Goal: Task Accomplishment & Management: Use online tool/utility

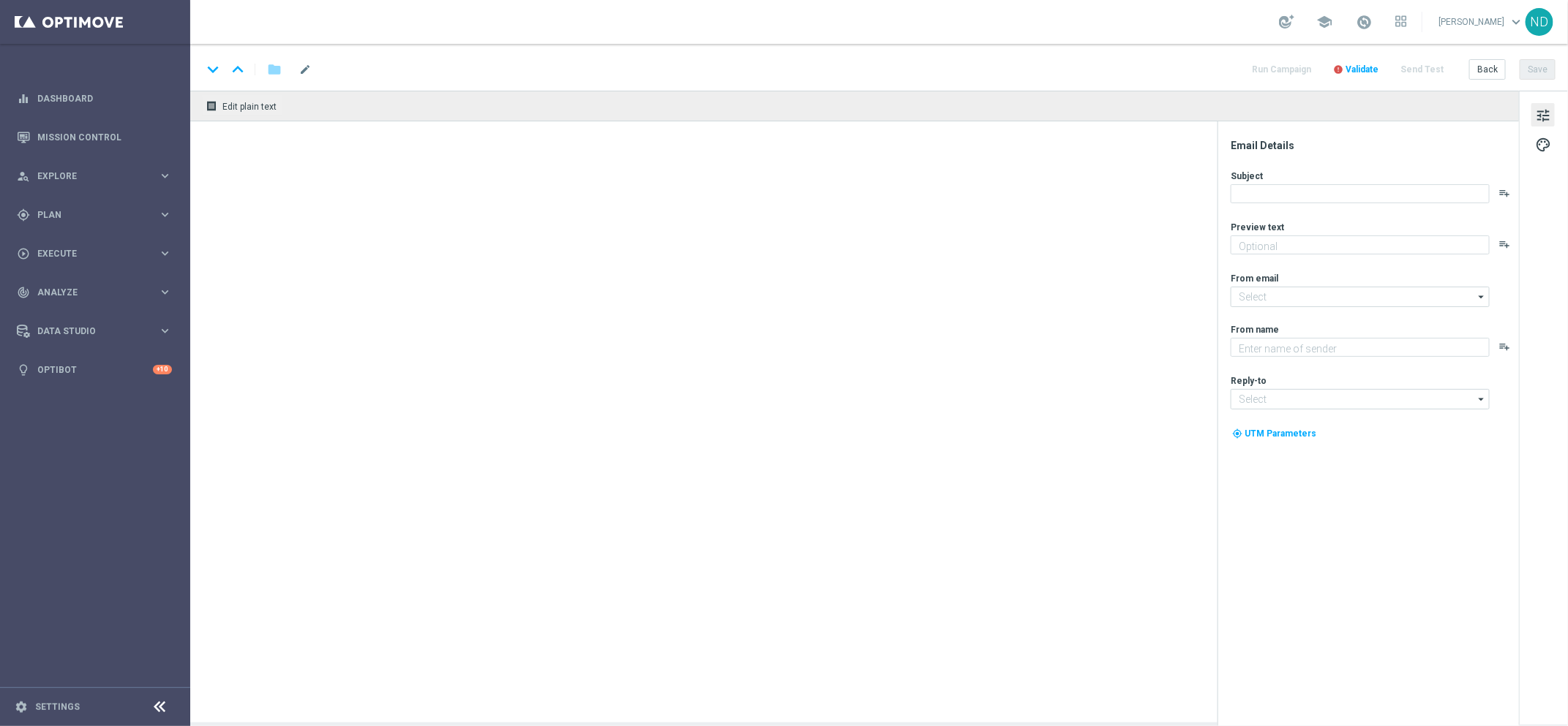
type textarea "Ganhe em um instantâneo com TurboSena"
type textarea "Lottoland"
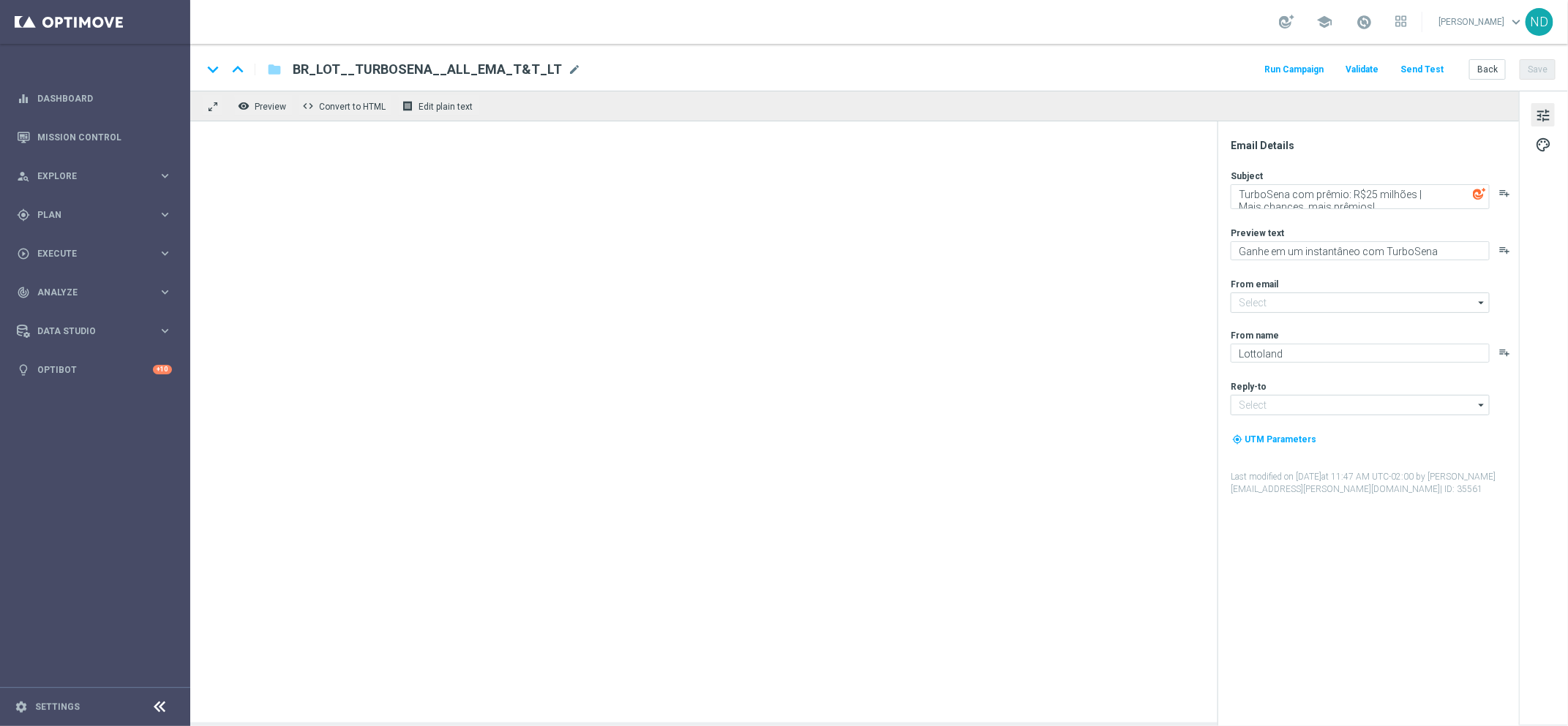
type input "[EMAIL_ADDRESS][DOMAIN_NAME]"
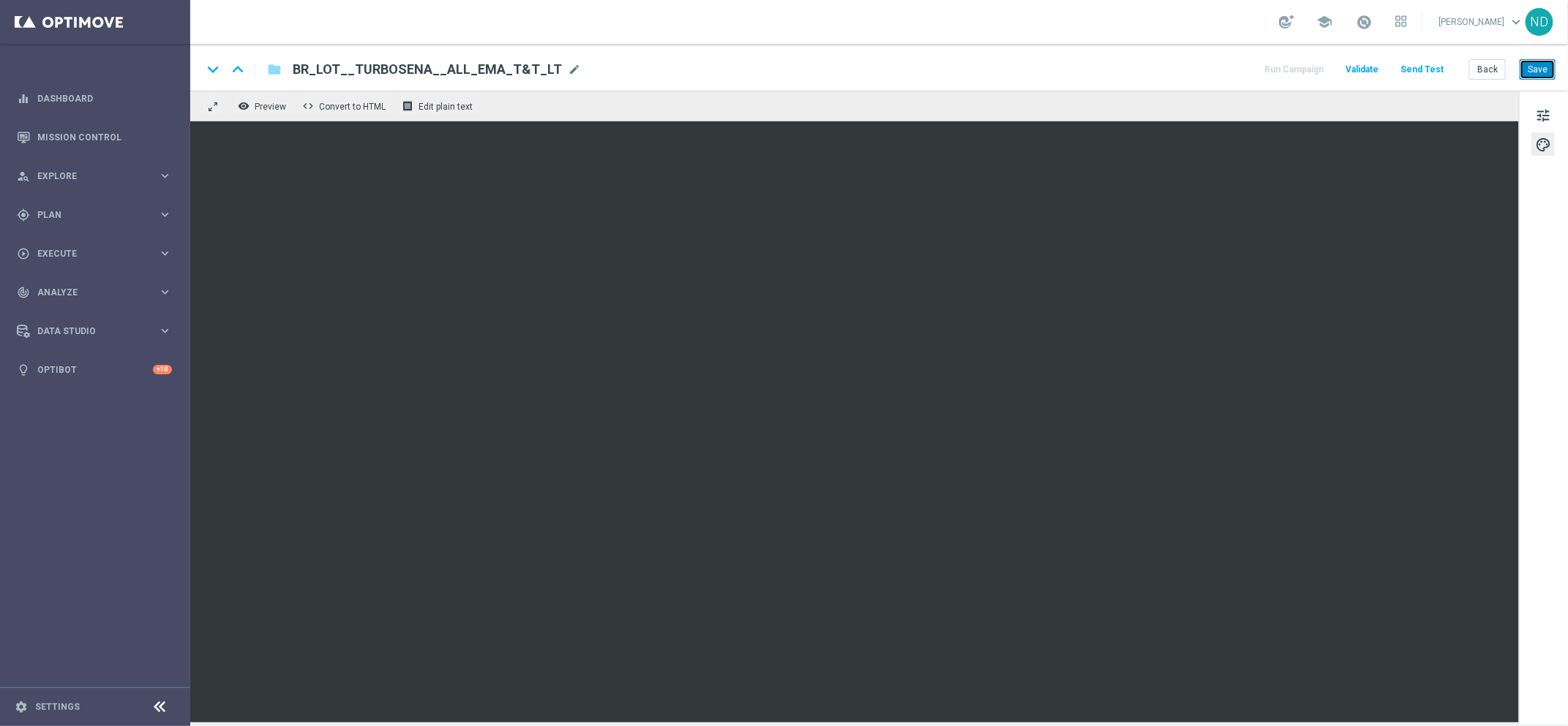
click at [1543, 67] on button "Save" at bounding box center [1538, 70] width 36 height 21
